Goal: Information Seeking & Learning: Learn about a topic

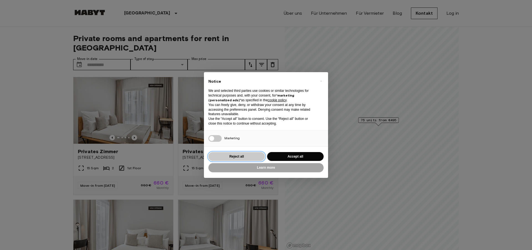
click at [242, 157] on button "Reject all" at bounding box center [236, 156] width 57 height 9
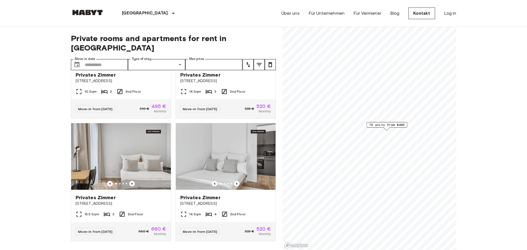
scroll to position [3506, 0]
click at [134, 68] on img at bounding box center [121, 34] width 100 height 67
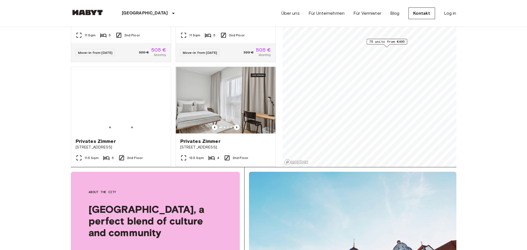
scroll to position [1998, 0]
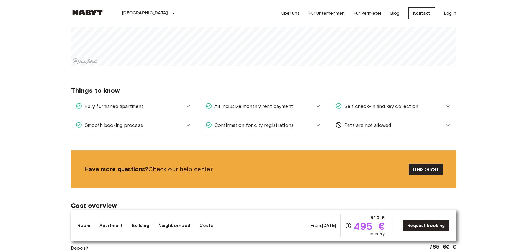
scroll to position [665, 0]
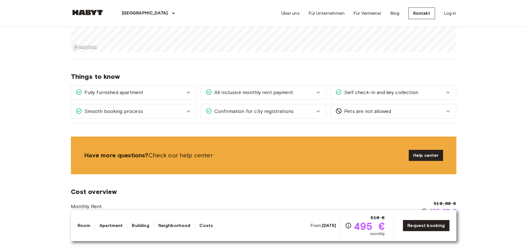
click at [317, 95] on icon at bounding box center [318, 92] width 7 height 7
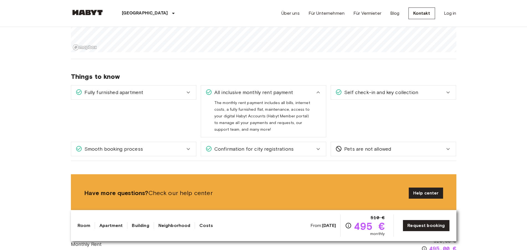
click at [317, 95] on icon at bounding box center [318, 92] width 7 height 7
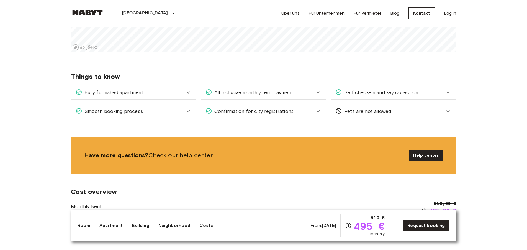
click at [188, 92] on icon at bounding box center [188, 92] width 7 height 7
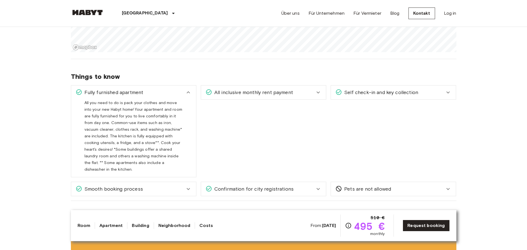
click at [188, 92] on icon at bounding box center [188, 92] width 7 height 7
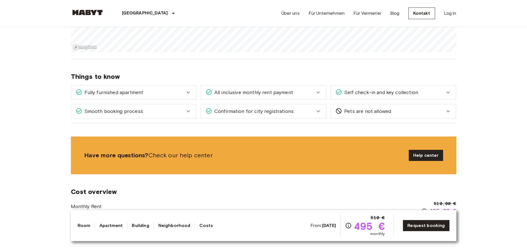
click at [193, 111] on div "Smooth booking process" at bounding box center [133, 111] width 125 height 14
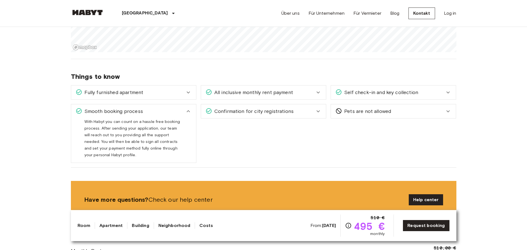
click at [193, 111] on div "Smooth booking process" at bounding box center [133, 111] width 125 height 14
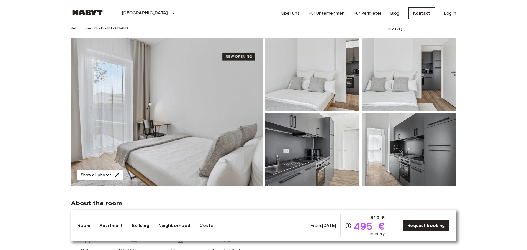
scroll to position [83, 0]
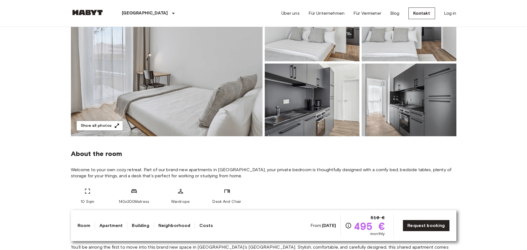
click at [397, 105] on img at bounding box center [409, 99] width 95 height 73
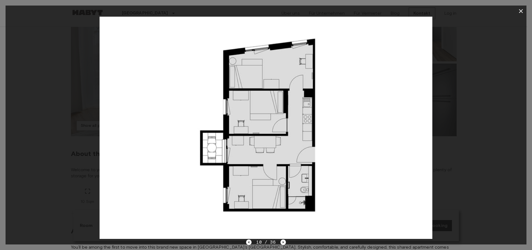
click at [522, 12] on icon "button" at bounding box center [521, 11] width 4 height 4
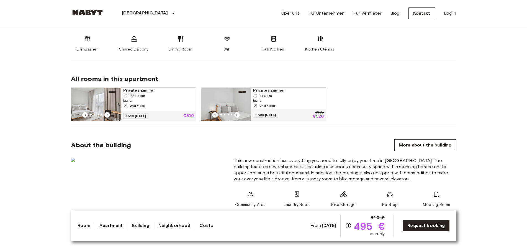
scroll to position [360, 0]
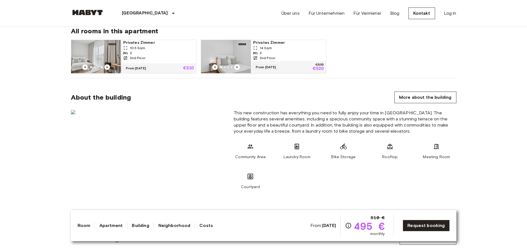
click at [322, 226] on b "Dec 3 2025" at bounding box center [329, 225] width 14 height 5
click at [336, 226] on b "Dec 3 2025" at bounding box center [329, 225] width 14 height 5
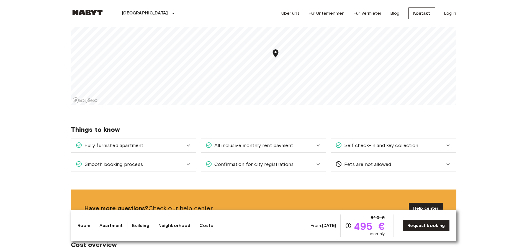
scroll to position [610, 0]
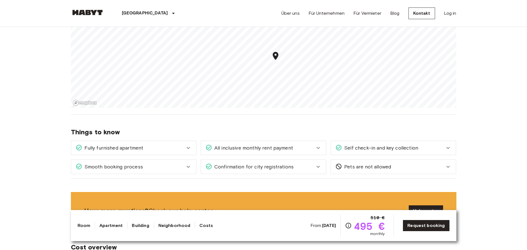
click at [256, 170] on div "Confirmation for city registrations" at bounding box center [263, 167] width 125 height 14
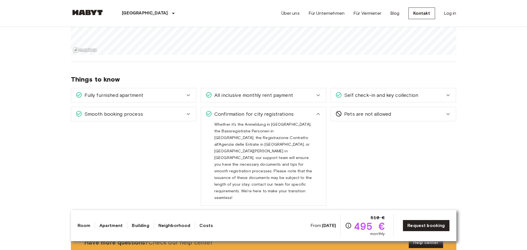
scroll to position [665, 0]
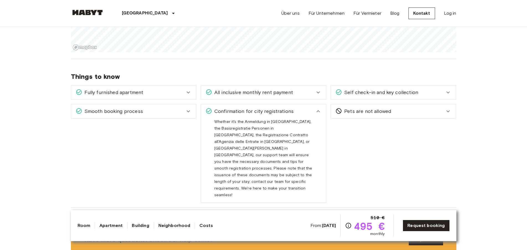
click at [318, 108] on icon at bounding box center [318, 111] width 7 height 7
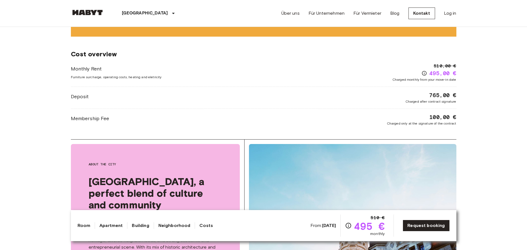
scroll to position [804, 0]
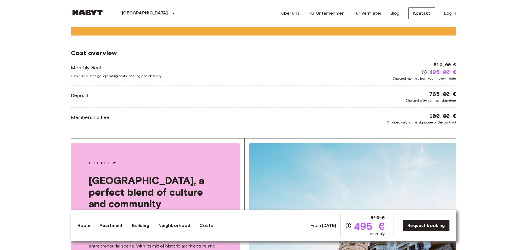
click at [317, 113] on div "Membership Fee 100,00 € Charged only at the signature of the contract" at bounding box center [264, 118] width 386 height 13
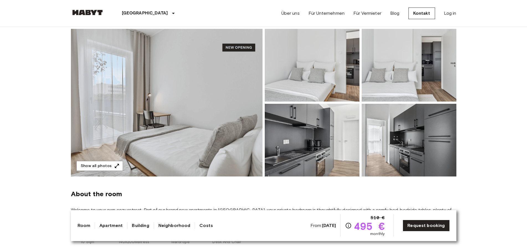
scroll to position [0, 0]
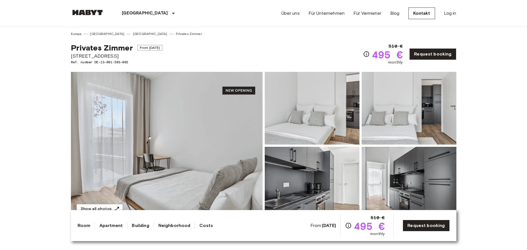
click at [84, 228] on link "Room" at bounding box center [84, 225] width 13 height 7
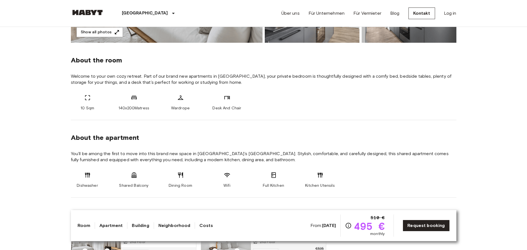
scroll to position [193, 0]
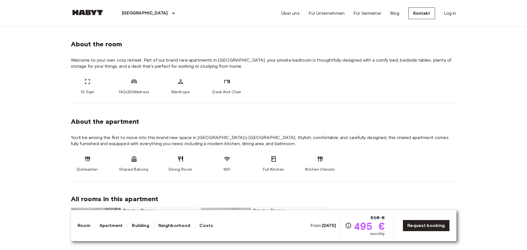
click at [111, 225] on link "Apartment" at bounding box center [110, 225] width 23 height 7
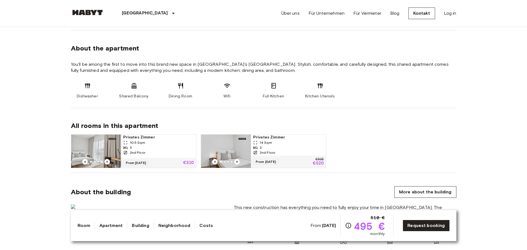
scroll to position [270, 0]
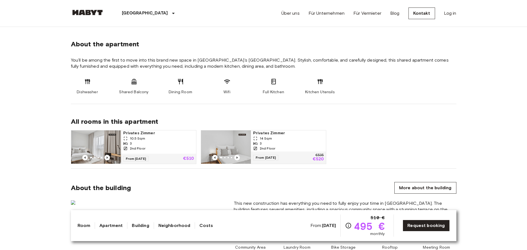
click at [77, 228] on div "Room Apartment Building Neighborhood Costs From: Dec 3 2025 510 € 495 € monthly…" at bounding box center [264, 225] width 386 height 31
click at [80, 228] on link "Room" at bounding box center [84, 225] width 13 height 7
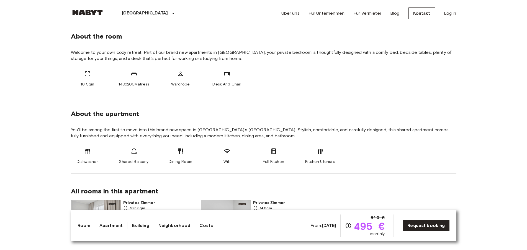
scroll to position [193, 0]
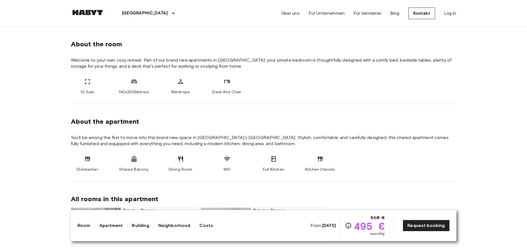
click at [136, 229] on div "Room Apartment Building Neighborhood Costs From: Dec 3 2025 510 € 495 € monthly…" at bounding box center [264, 225] width 372 height 22
click at [144, 227] on link "Building" at bounding box center [140, 225] width 17 height 7
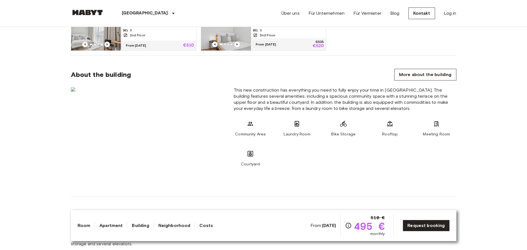
scroll to position [412, 0]
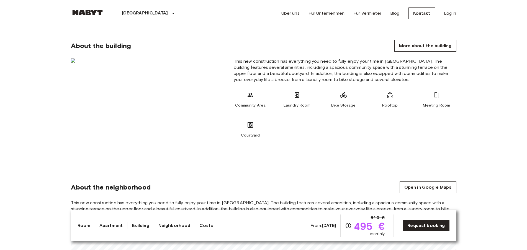
click at [202, 223] on link "Costs" at bounding box center [207, 225] width 14 height 7
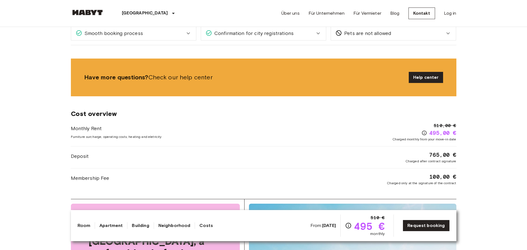
scroll to position [813, 0]
